Goal: Transaction & Acquisition: Purchase product/service

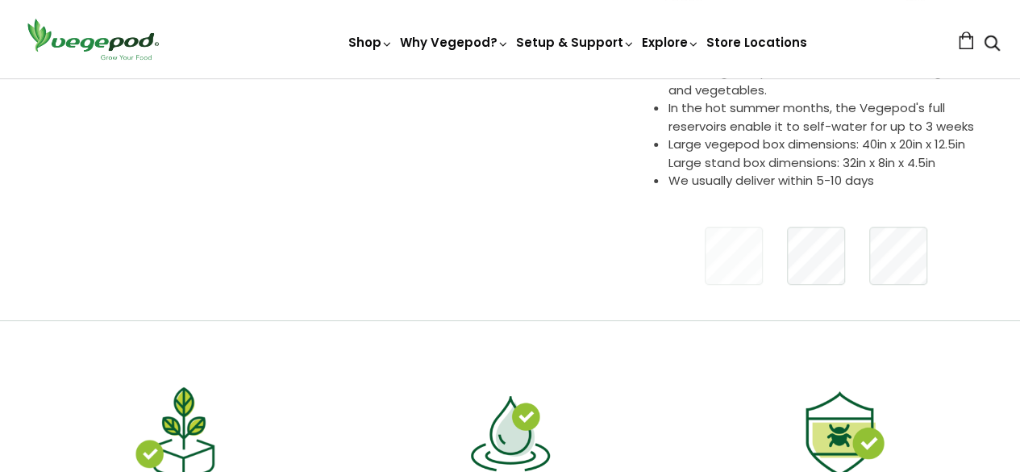
scroll to position [242, 0]
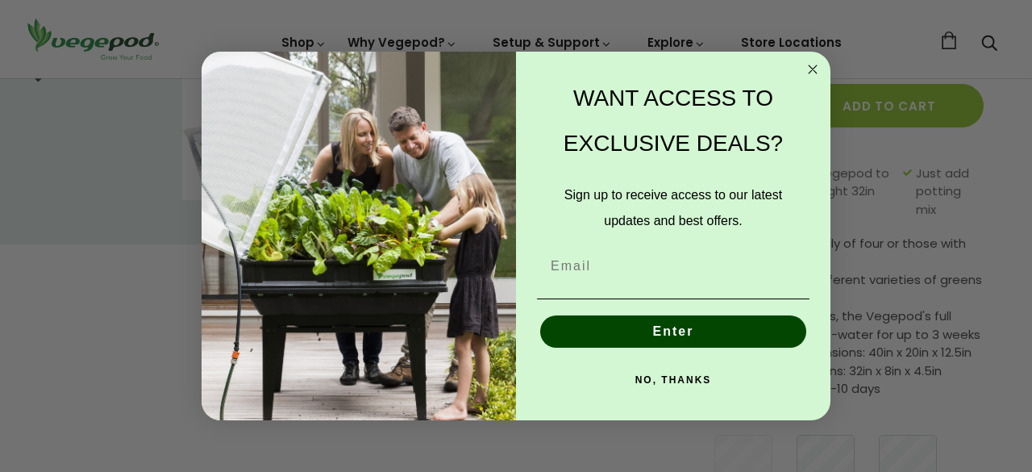
click at [806, 66] on circle "Close dialog" at bounding box center [813, 69] width 19 height 19
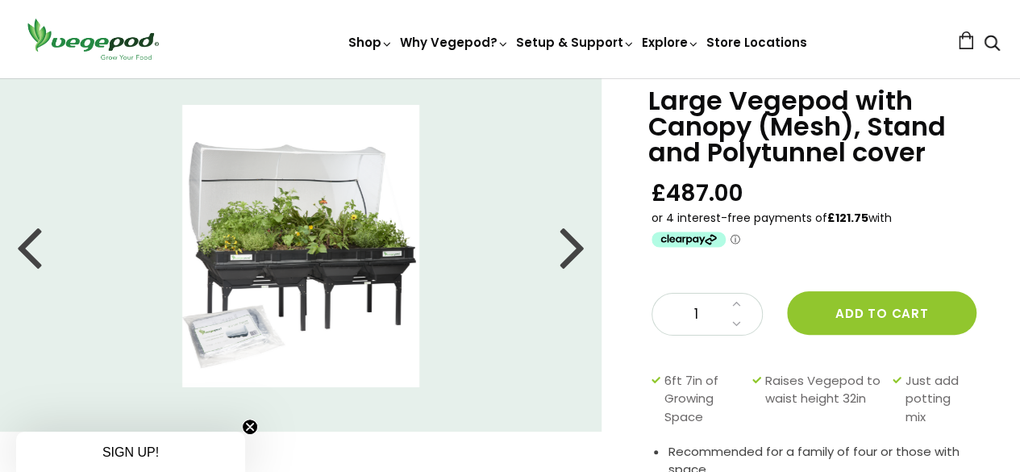
scroll to position [81, 0]
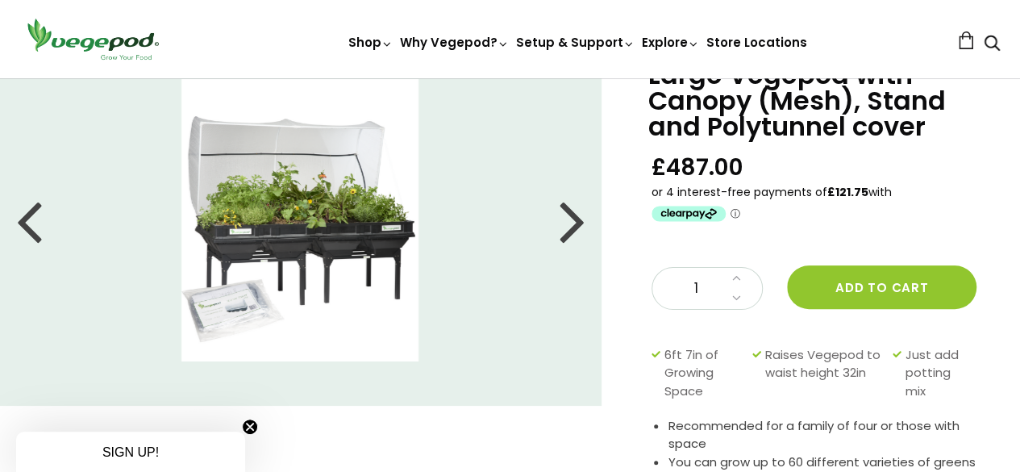
click at [581, 223] on div at bounding box center [573, 220] width 26 height 73
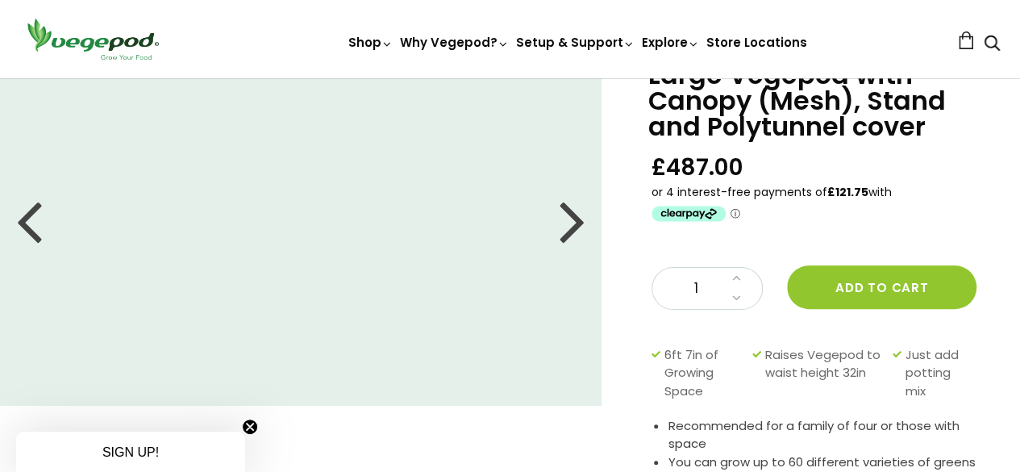
click at [581, 223] on div at bounding box center [573, 220] width 26 height 73
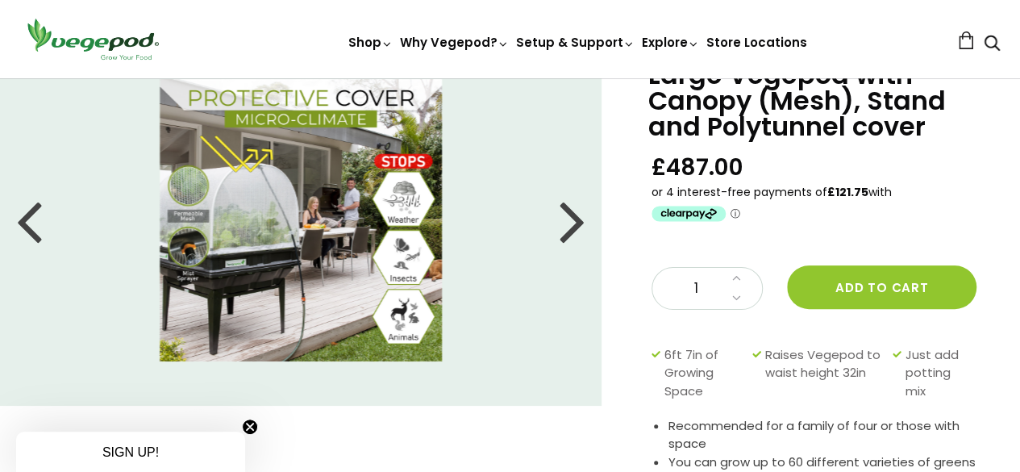
click at [581, 223] on div at bounding box center [573, 220] width 26 height 73
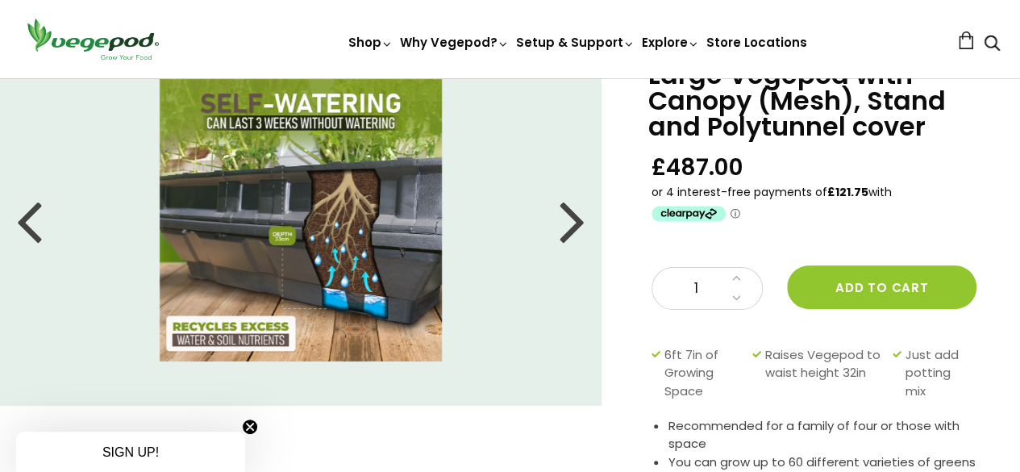
click at [581, 223] on div at bounding box center [573, 220] width 26 height 73
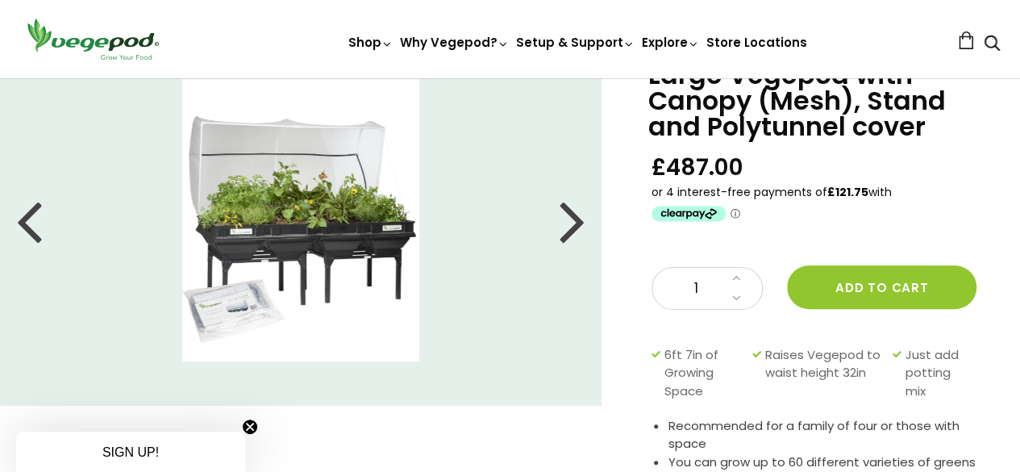
click at [581, 223] on div at bounding box center [573, 220] width 26 height 73
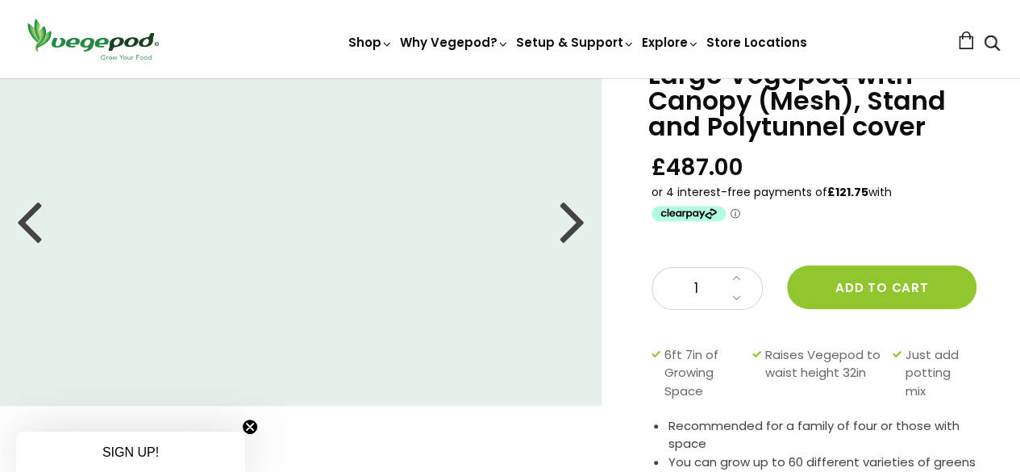
click at [20, 185] on div at bounding box center [29, 220] width 26 height 73
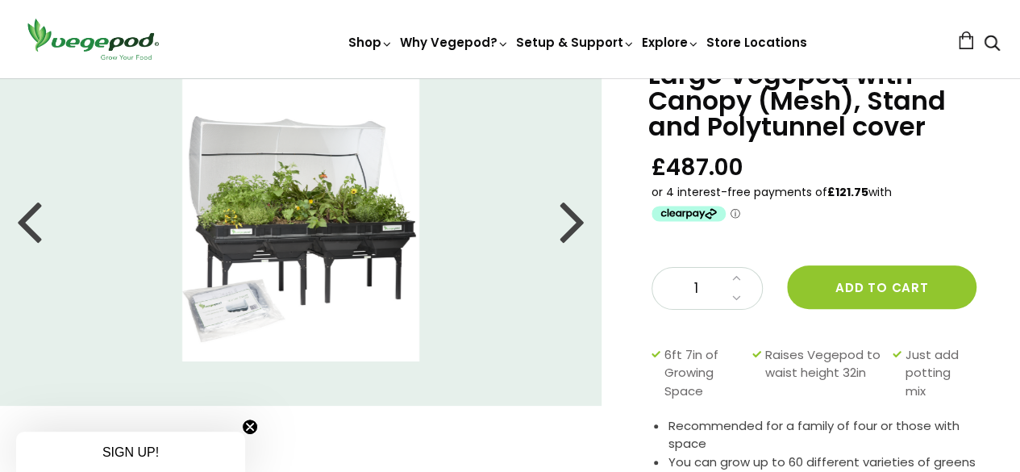
drag, startPoint x: 342, startPoint y: 212, endPoint x: 216, endPoint y: 199, distance: 126.4
click at [211, 207] on li at bounding box center [301, 220] width 602 height 282
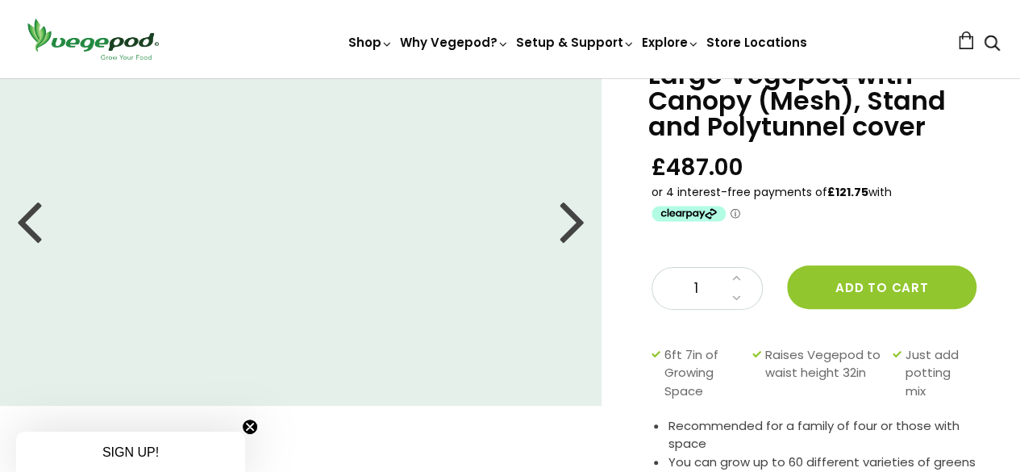
click at [577, 221] on div at bounding box center [573, 220] width 26 height 73
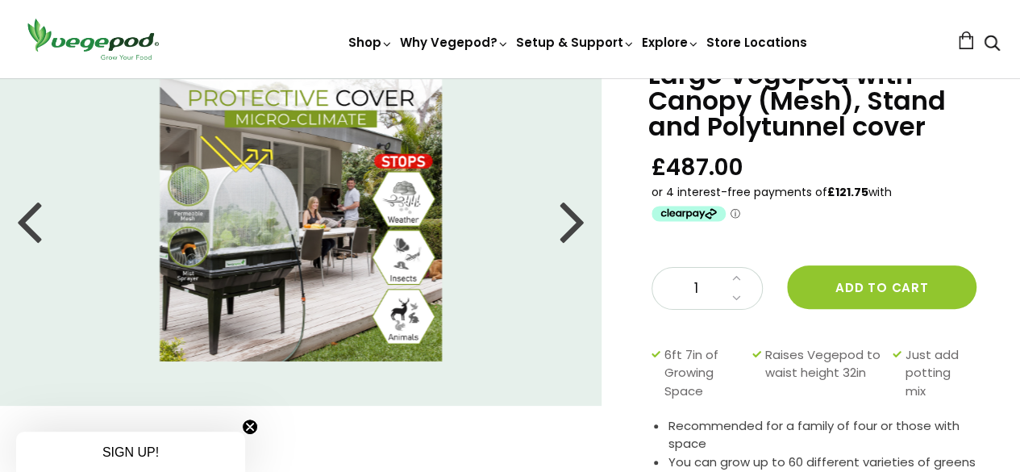
click at [567, 233] on div at bounding box center [573, 220] width 26 height 73
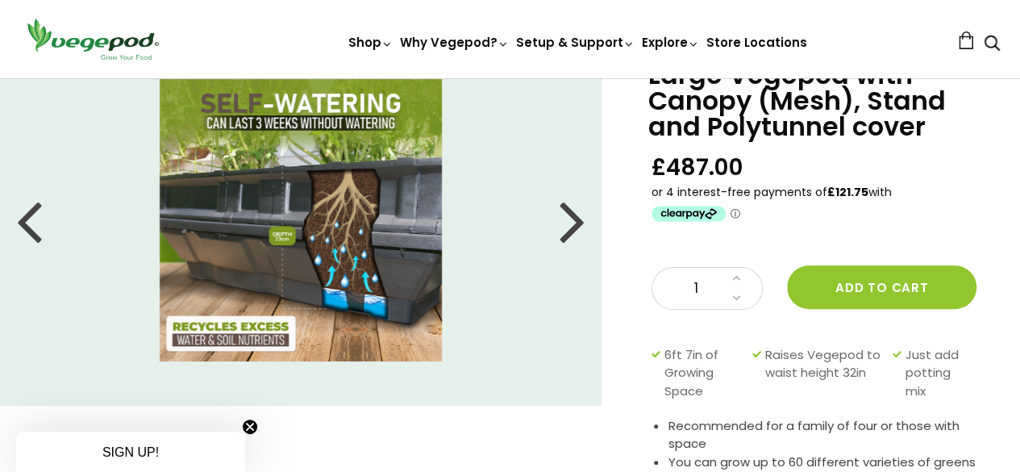
click at [572, 220] on div at bounding box center [573, 220] width 26 height 73
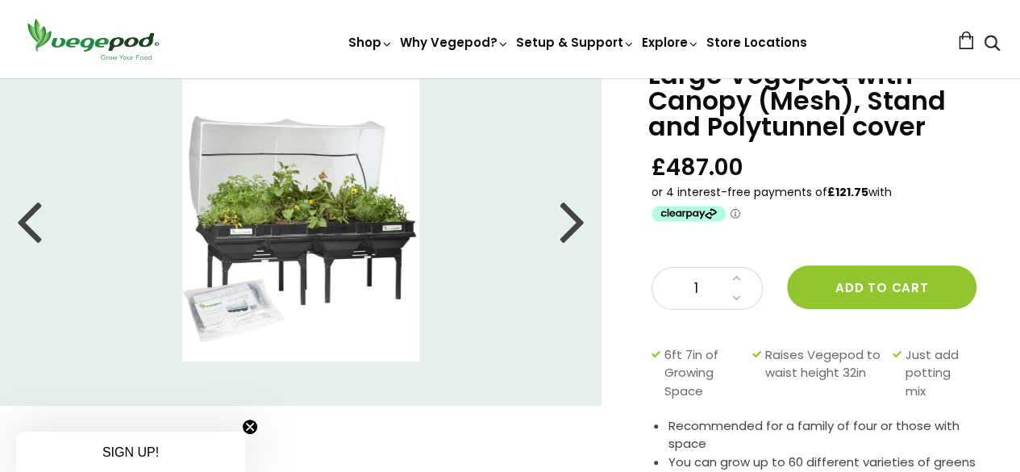
click at [570, 241] on div at bounding box center [573, 220] width 26 height 73
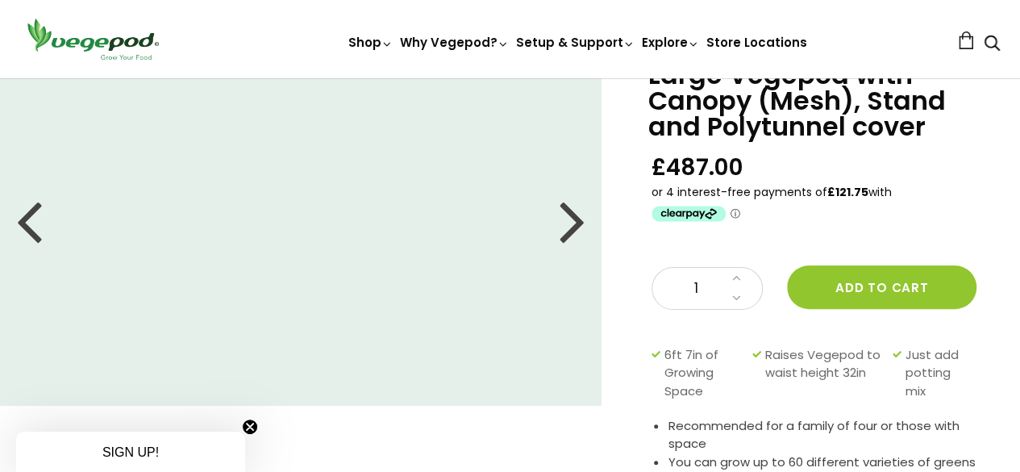
click at [570, 242] on div at bounding box center [573, 220] width 26 height 73
click at [575, 214] on div at bounding box center [573, 220] width 26 height 73
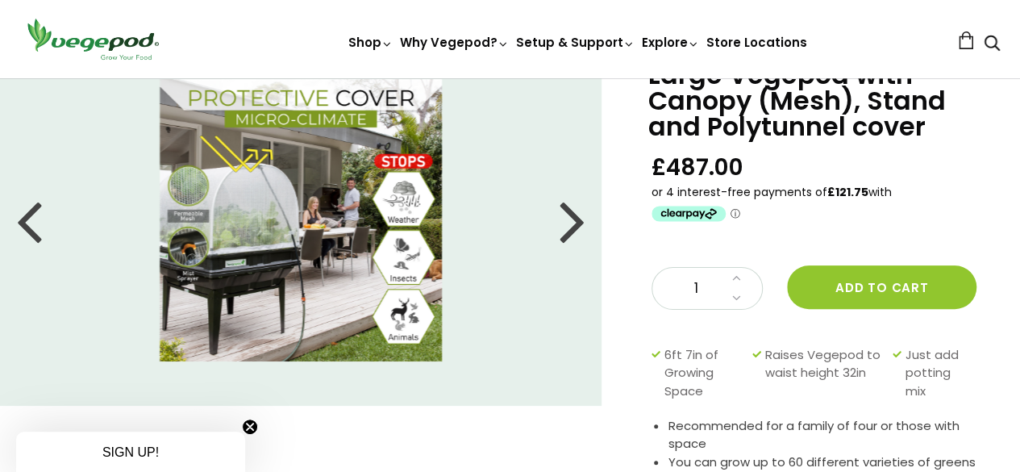
click at [574, 214] on div at bounding box center [573, 220] width 26 height 73
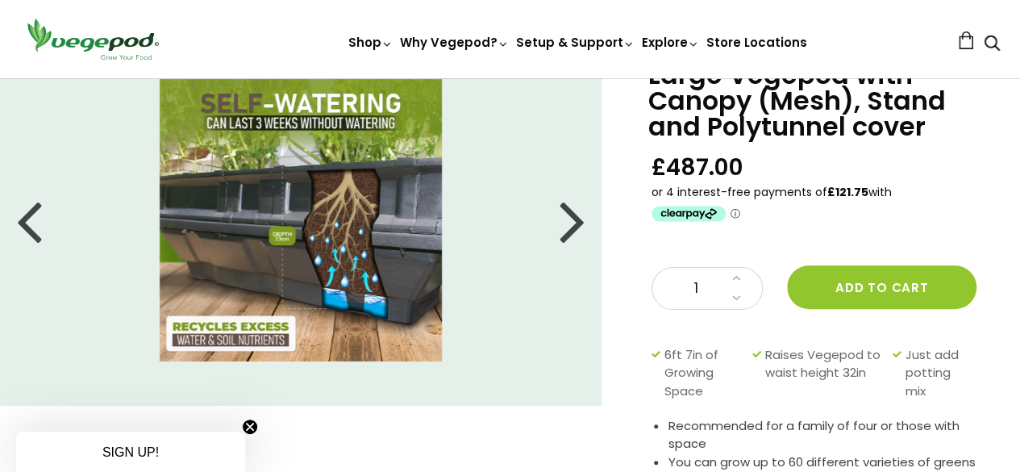
click at [574, 214] on div at bounding box center [573, 220] width 26 height 73
